Goal: Task Accomplishment & Management: Use online tool/utility

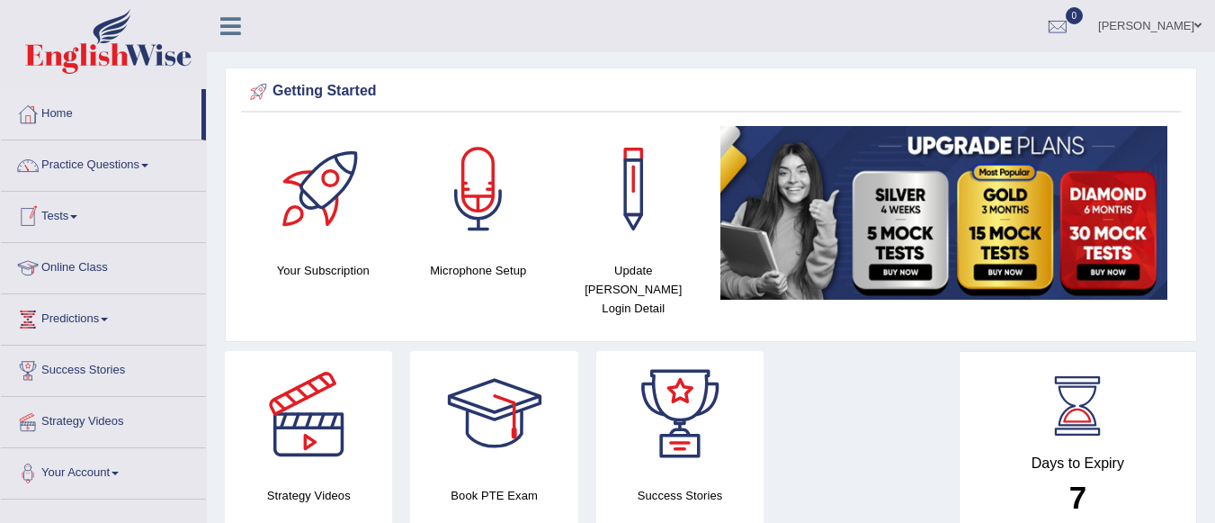
click at [76, 216] on span at bounding box center [73, 217] width 7 height 4
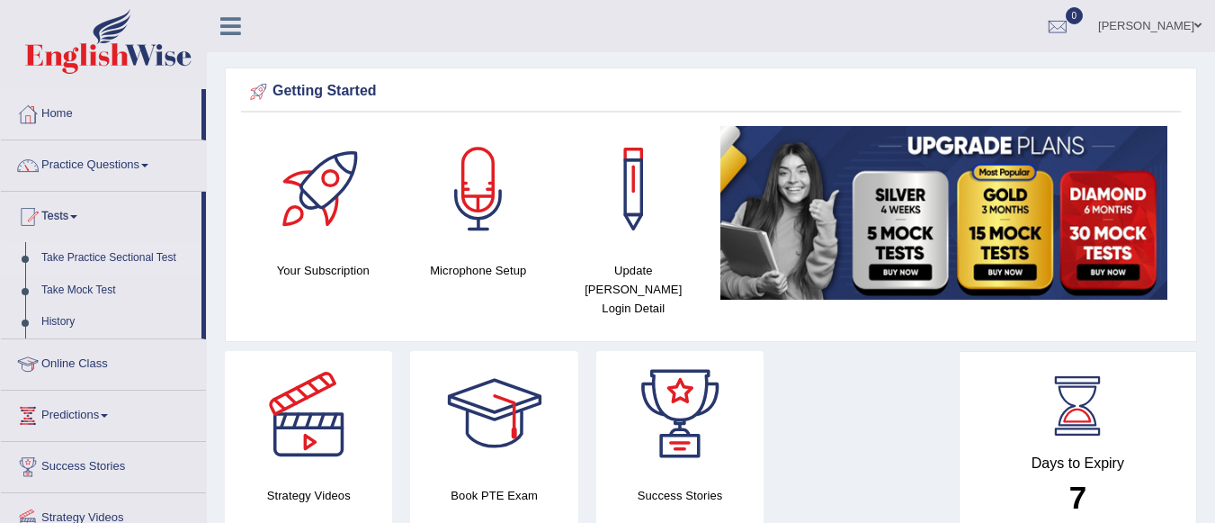
click at [92, 249] on link "Take Practice Sectional Test" at bounding box center [117, 258] width 168 height 32
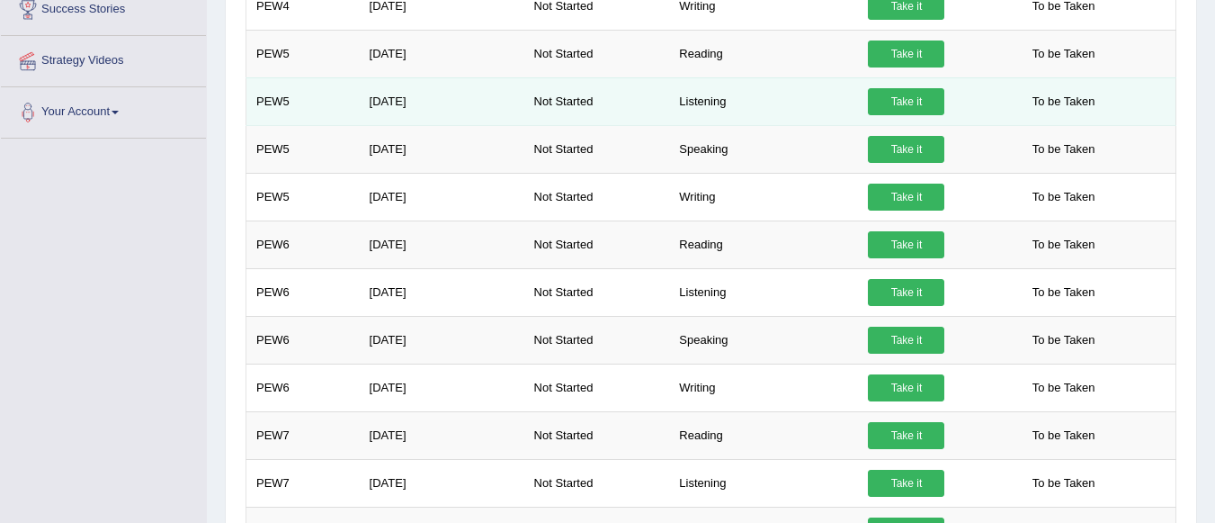
click at [905, 98] on link "Take it" at bounding box center [906, 101] width 76 height 27
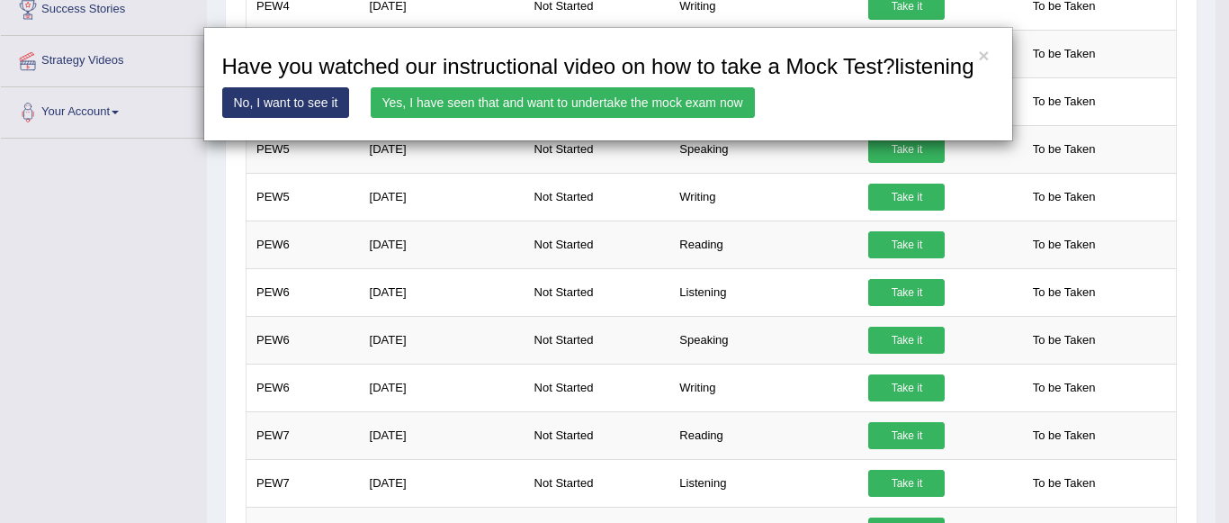
click at [654, 103] on link "Yes, I have seen that and want to undertake the mock exam now" at bounding box center [563, 102] width 384 height 31
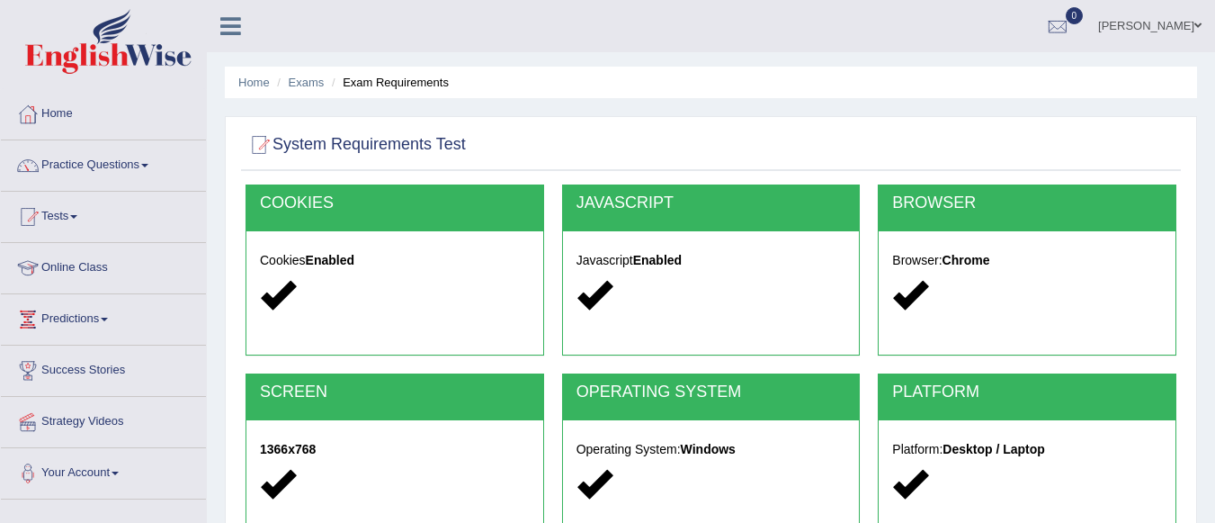
scroll to position [422, 0]
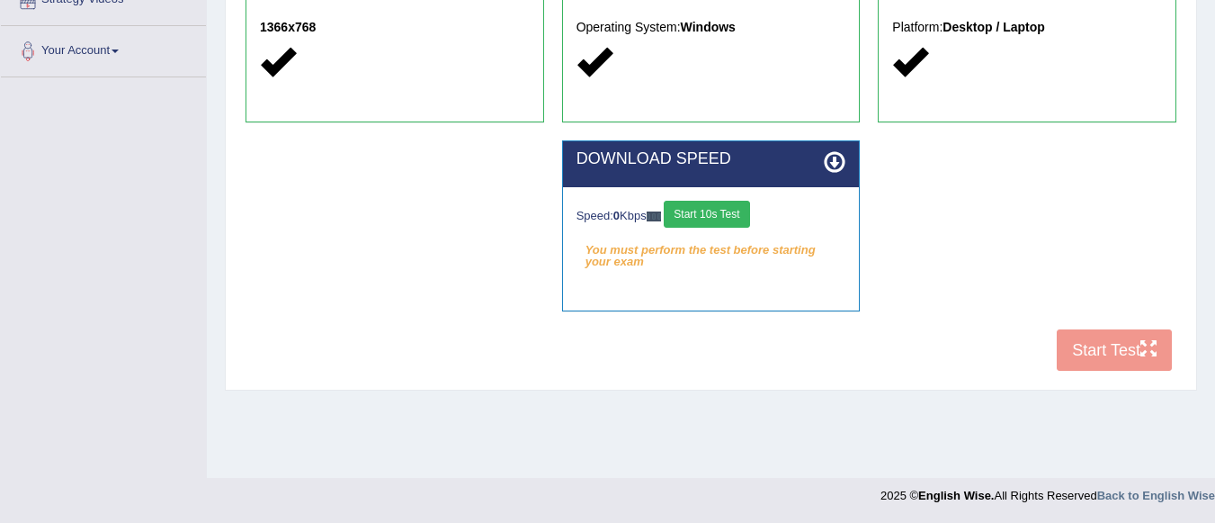
click at [725, 214] on button "Start 10s Test" at bounding box center [706, 214] width 85 height 27
